Goal: Navigation & Orientation: Find specific page/section

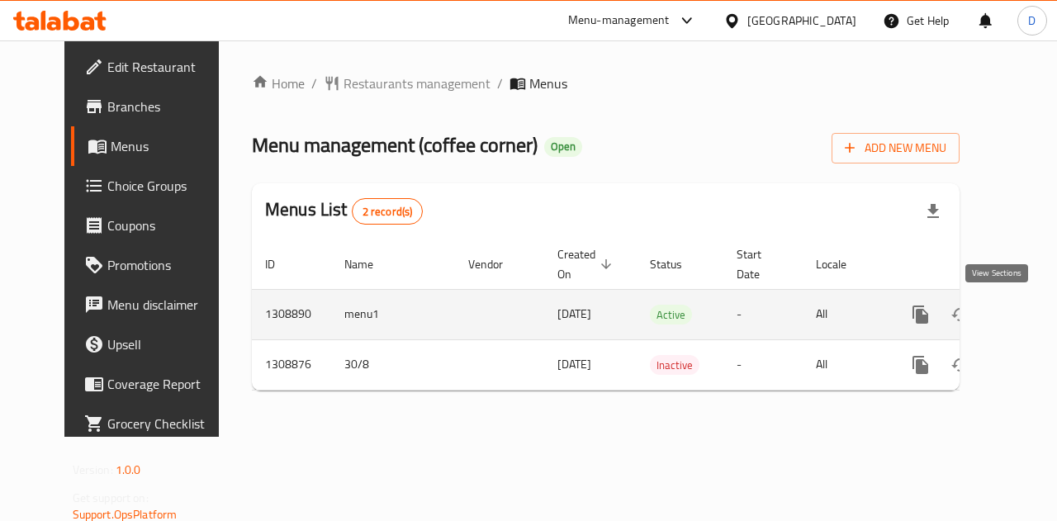
click at [1033, 312] on icon "enhanced table" at bounding box center [1040, 314] width 15 height 15
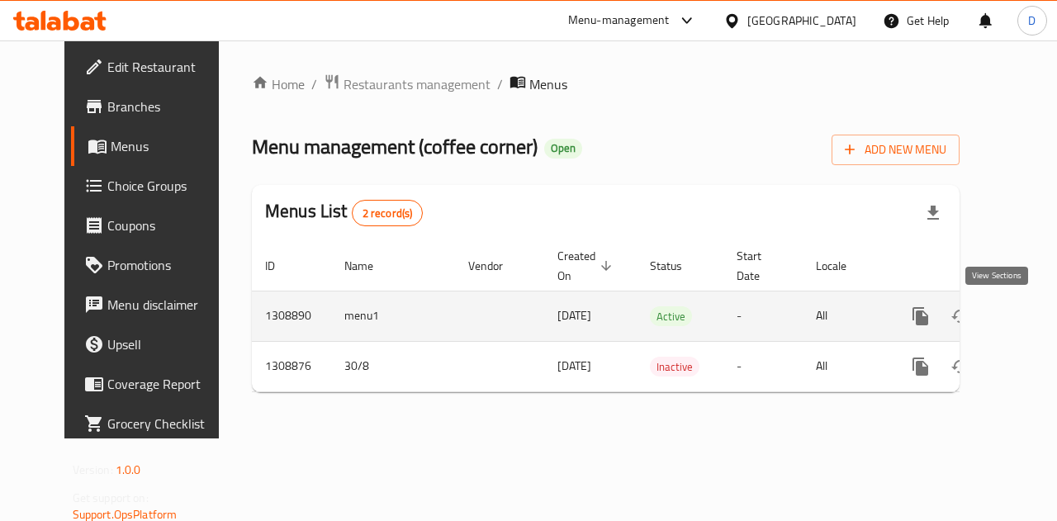
click at [1020, 320] on link "enhanced table" at bounding box center [1040, 317] width 40 height 40
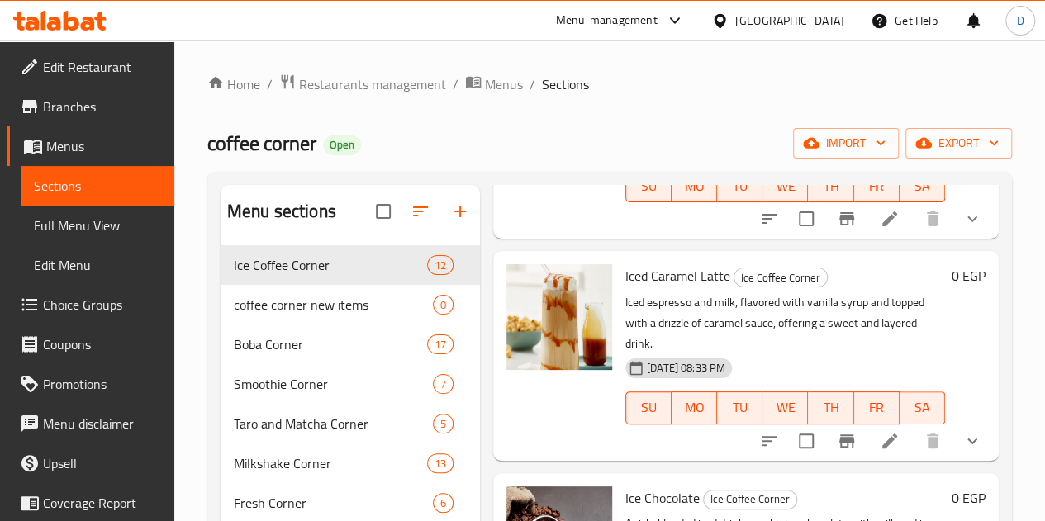
click at [100, 221] on span "Full Menu View" at bounding box center [97, 226] width 127 height 20
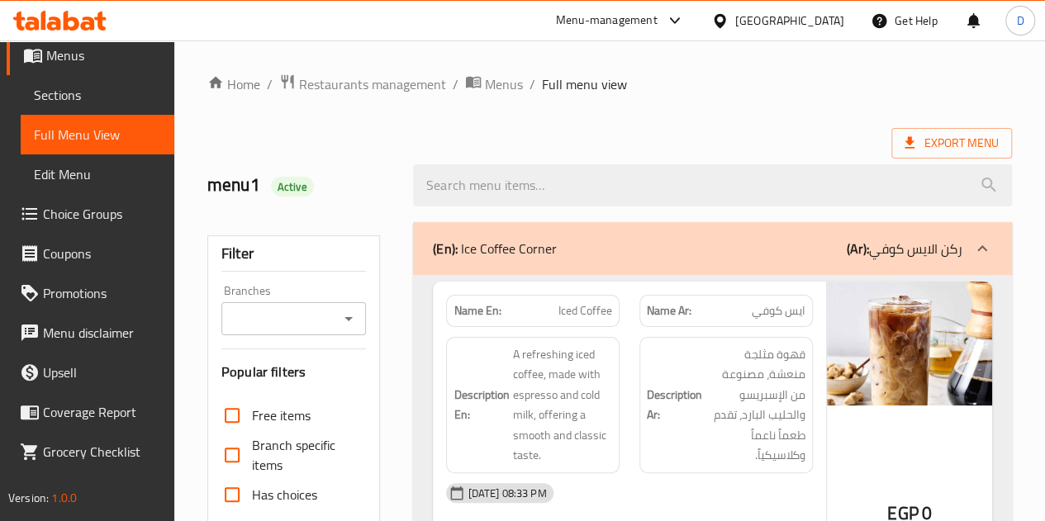
scroll to position [91, 0]
click at [108, 347] on link "Menu disclaimer" at bounding box center [91, 333] width 168 height 40
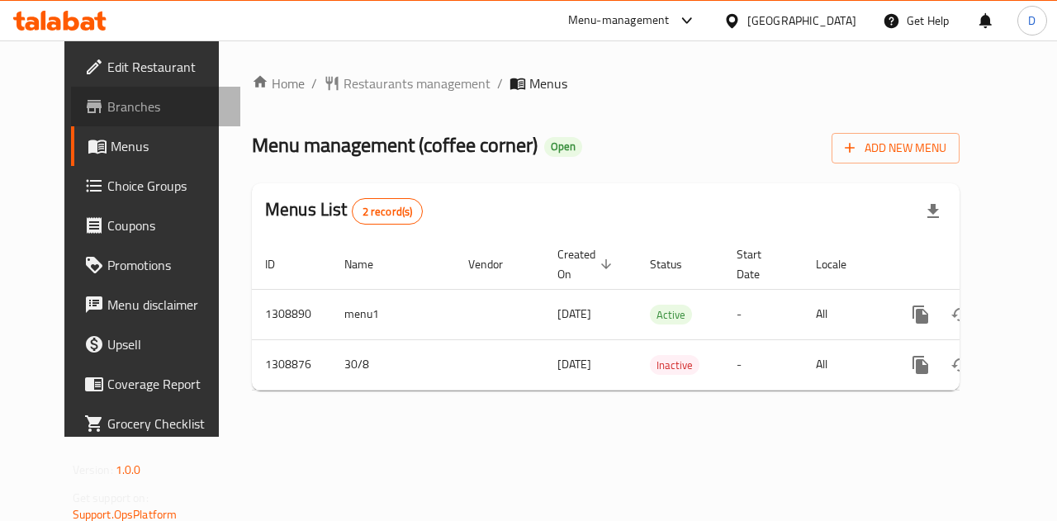
click at [107, 115] on span "Branches" at bounding box center [167, 107] width 121 height 20
